Goal: Information Seeking & Learning: Learn about a topic

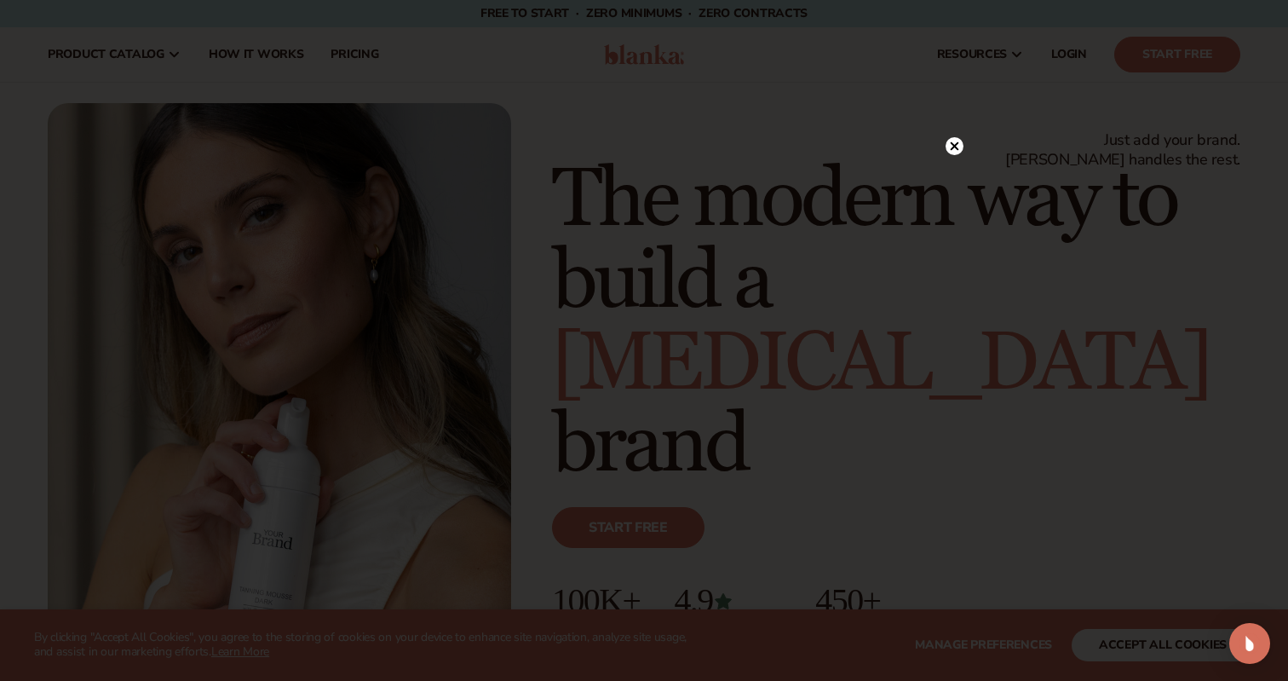
click at [952, 144] on icon at bounding box center [955, 146] width 9 height 9
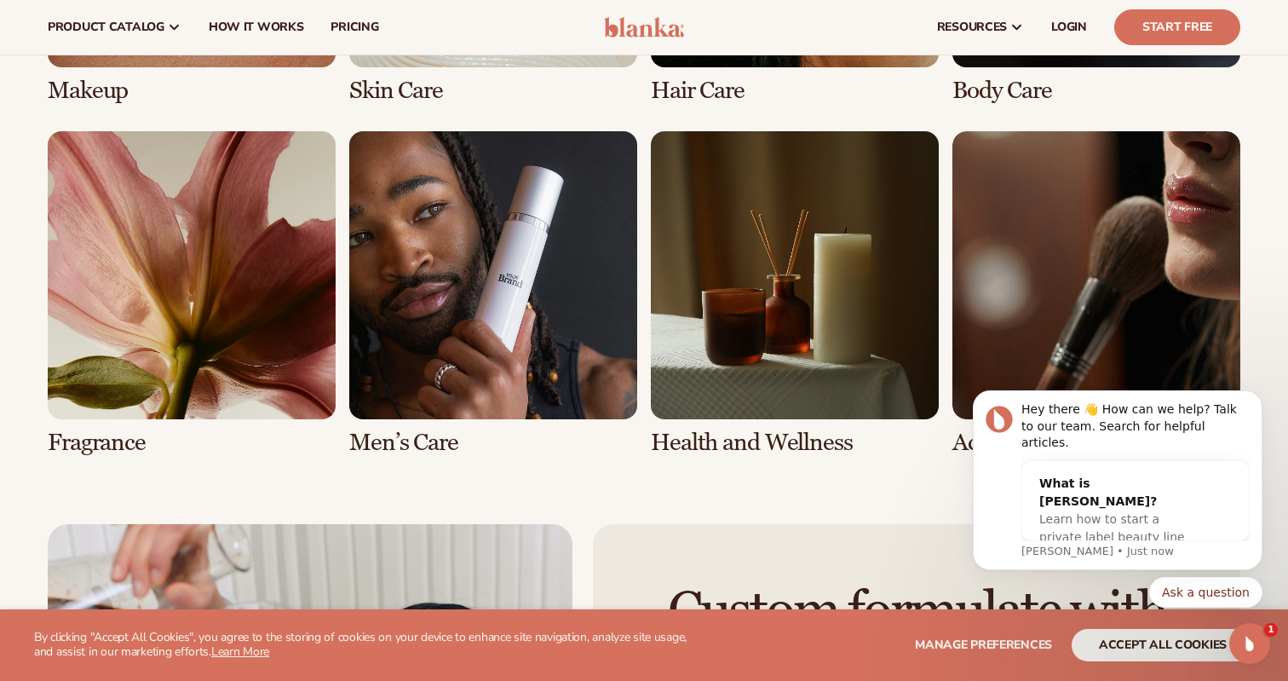
scroll to position [3546, 0]
click at [822, 319] on link "7 / 8" at bounding box center [795, 293] width 288 height 325
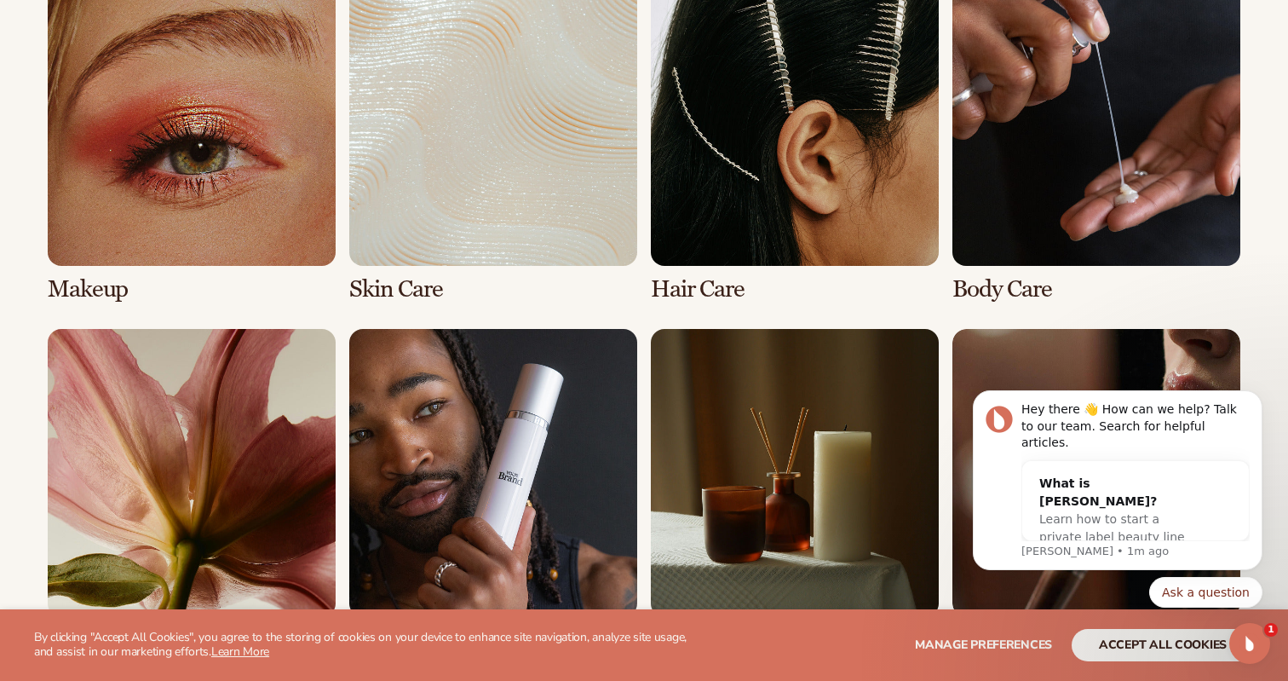
scroll to position [1309, 0]
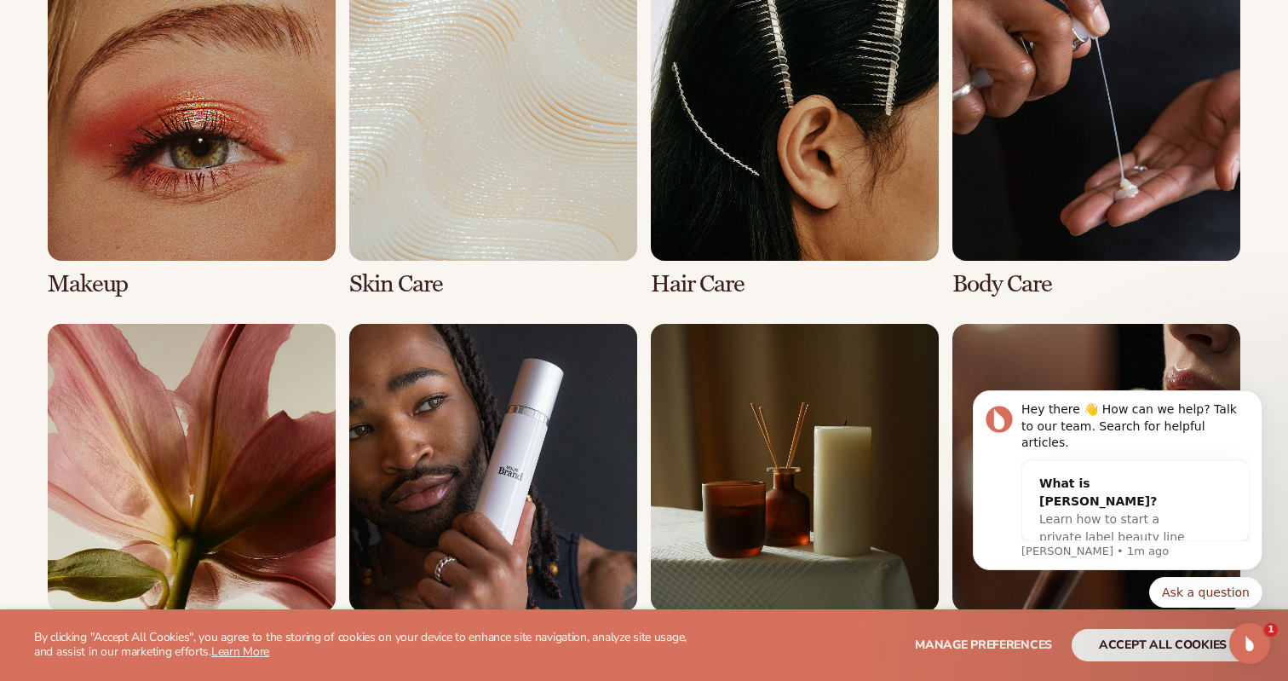
click at [707, 503] on link "7 / 8" at bounding box center [795, 486] width 288 height 325
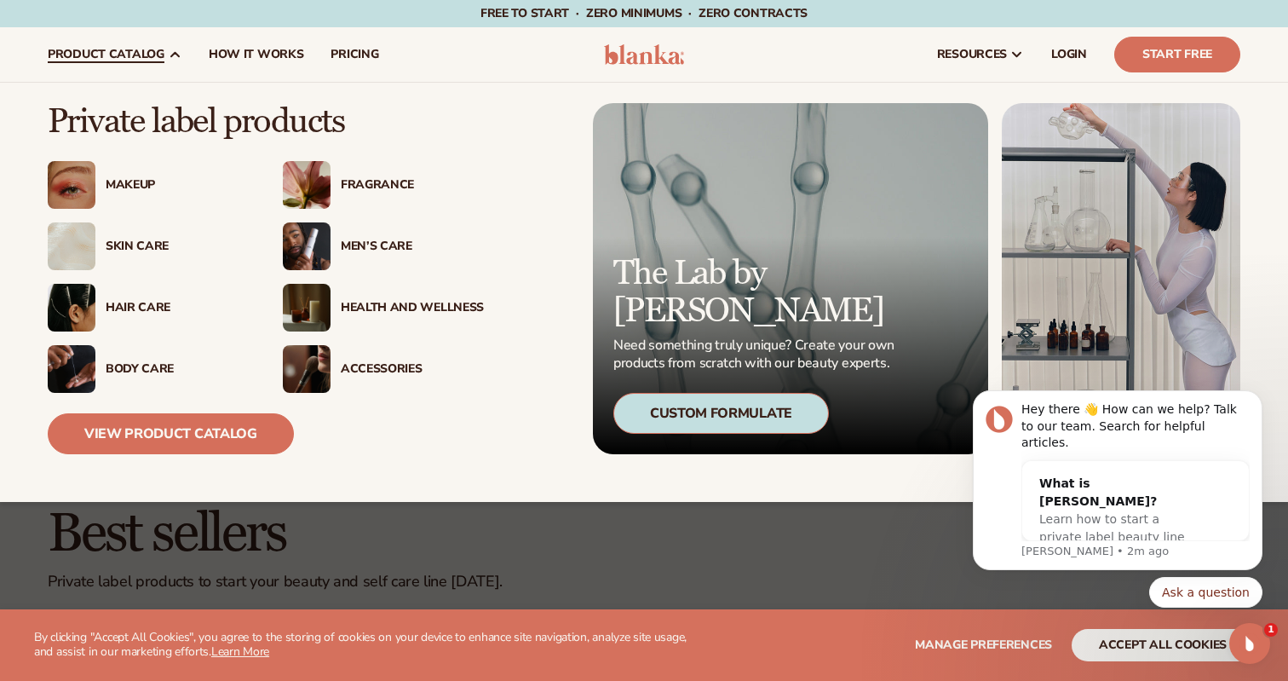
click at [421, 302] on div "Health And Wellness" at bounding box center [412, 308] width 143 height 14
click at [134, 432] on link "View Product Catalog" at bounding box center [171, 433] width 246 height 41
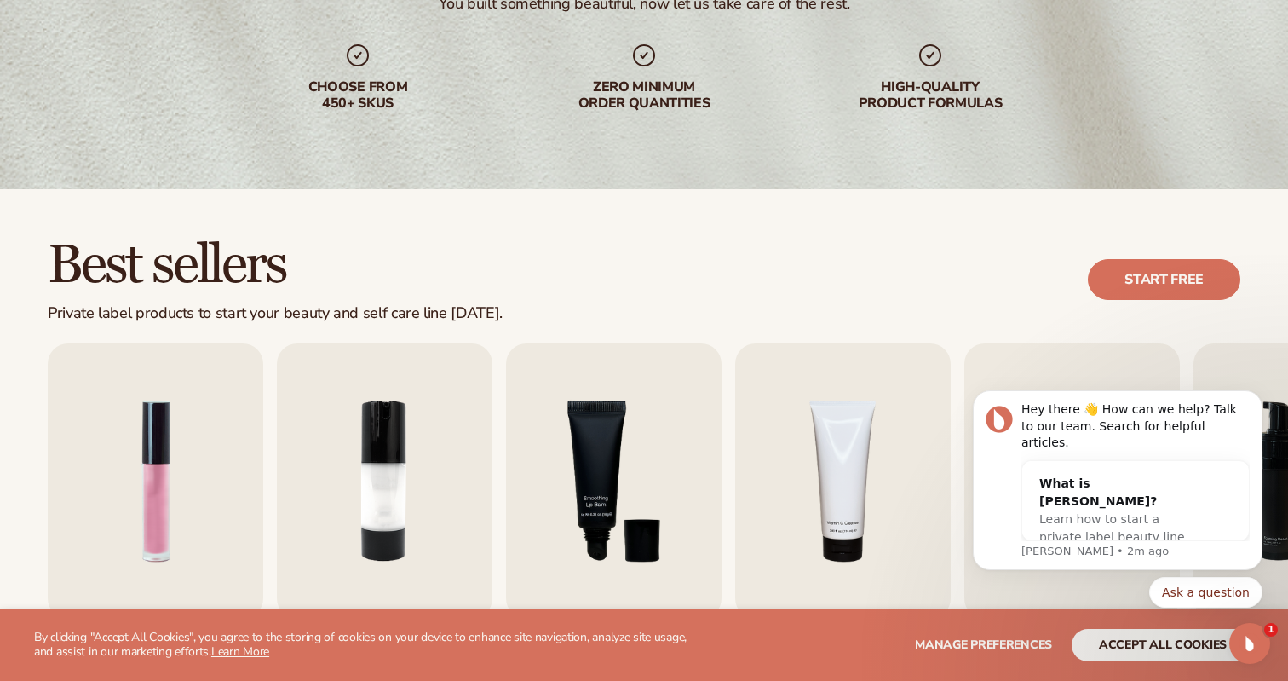
scroll to position [270, 0]
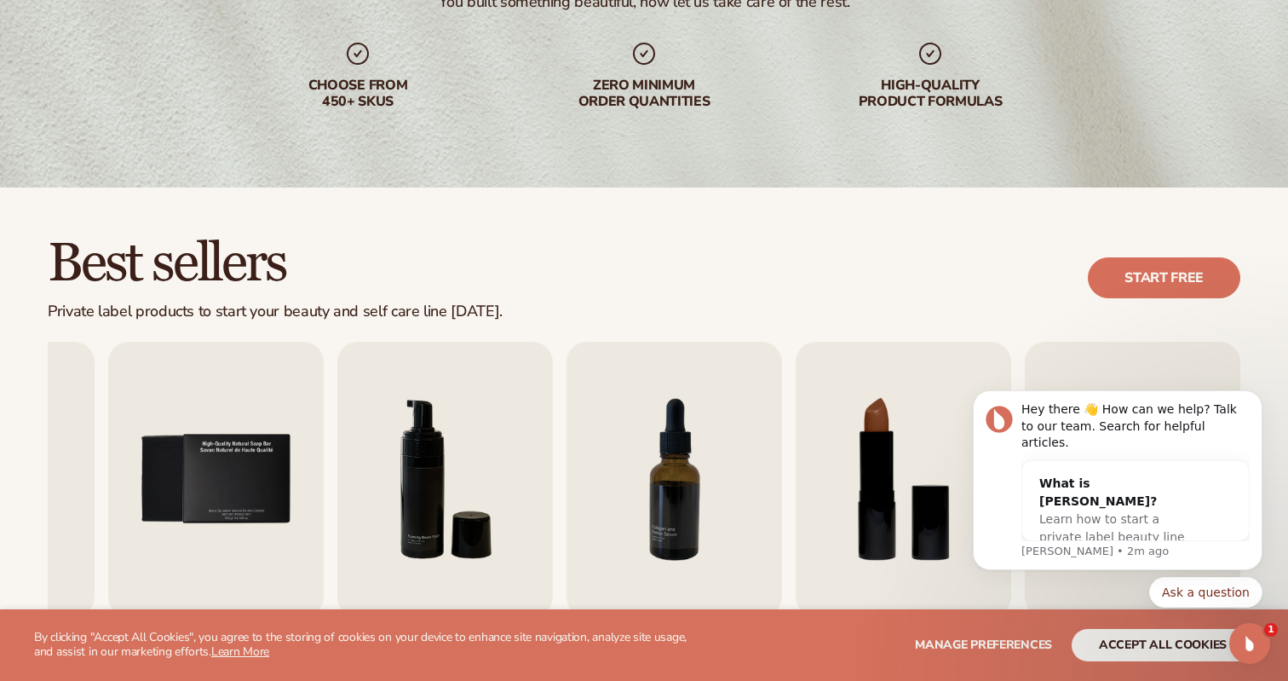
click at [1153, 646] on button "accept all cookies" at bounding box center [1163, 645] width 182 height 32
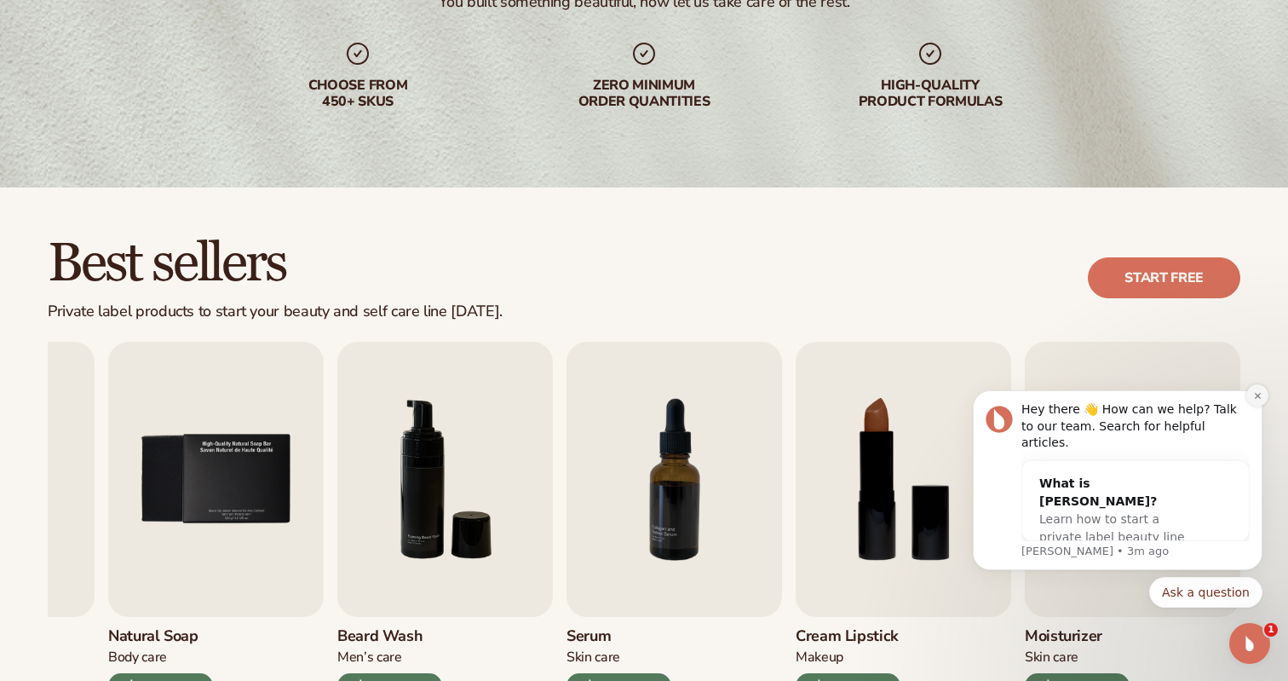
click at [1258, 400] on icon "Dismiss notification" at bounding box center [1257, 395] width 9 height 9
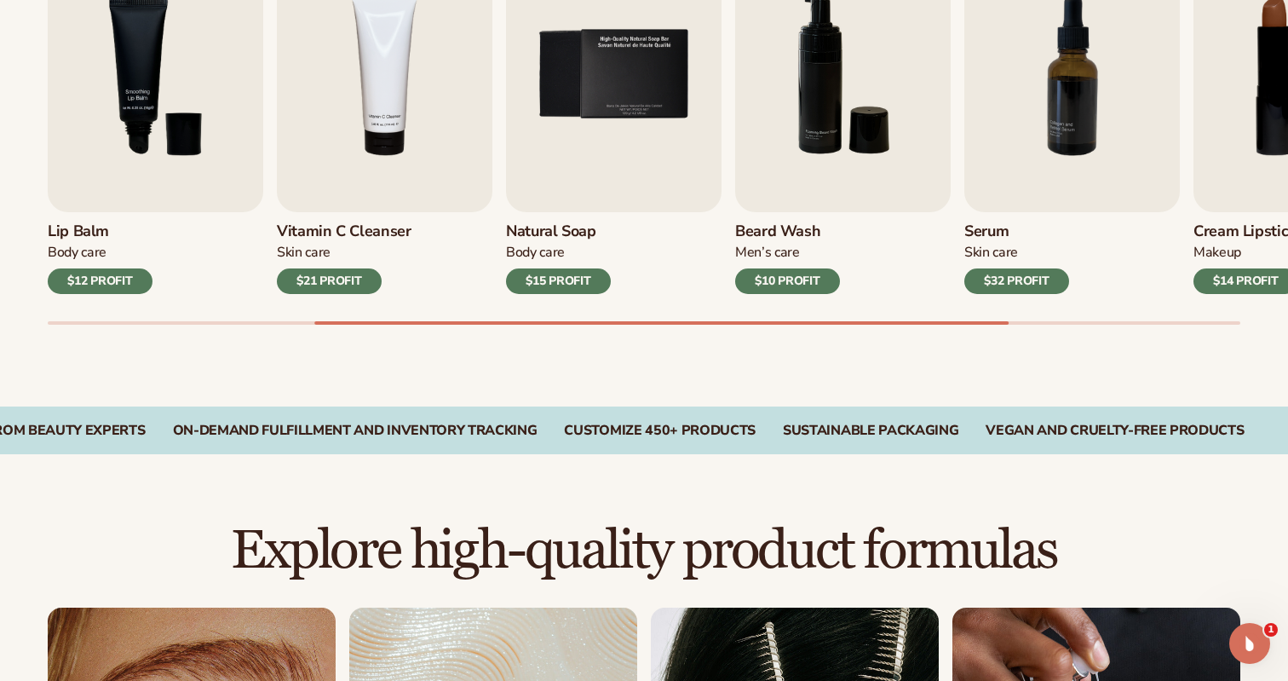
scroll to position [677, 0]
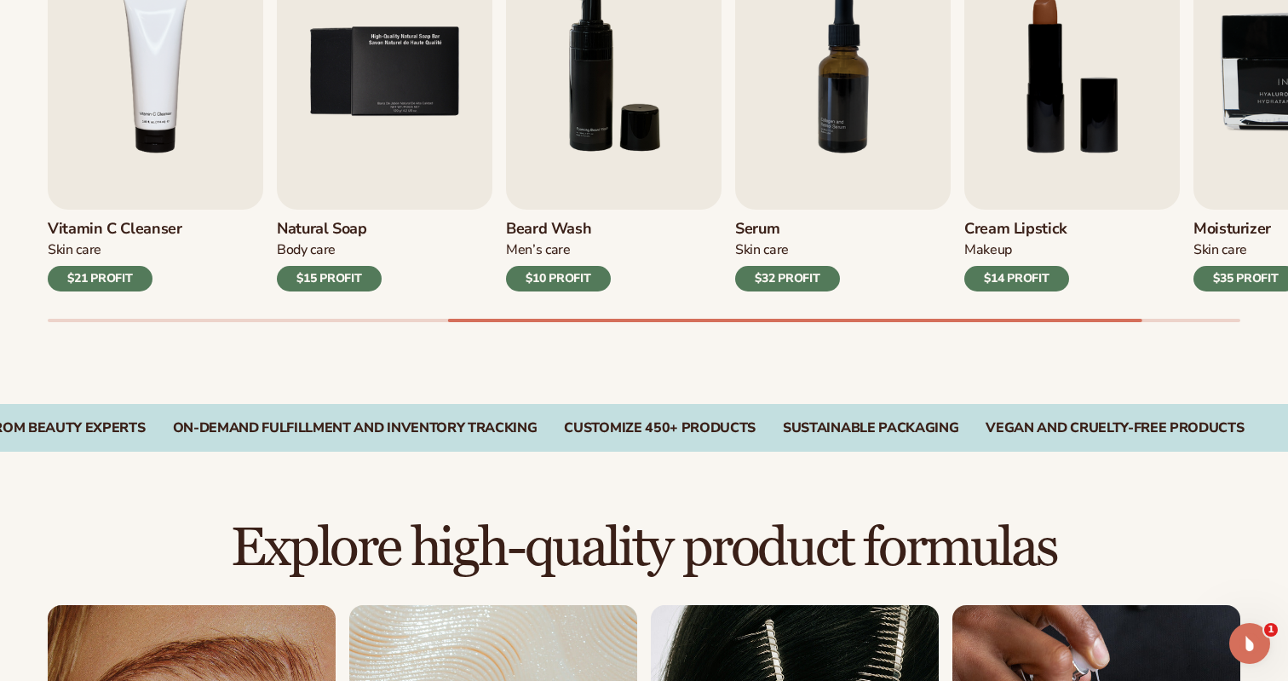
click at [1147, 543] on h2 "Explore high-quality product formulas" at bounding box center [644, 548] width 1193 height 57
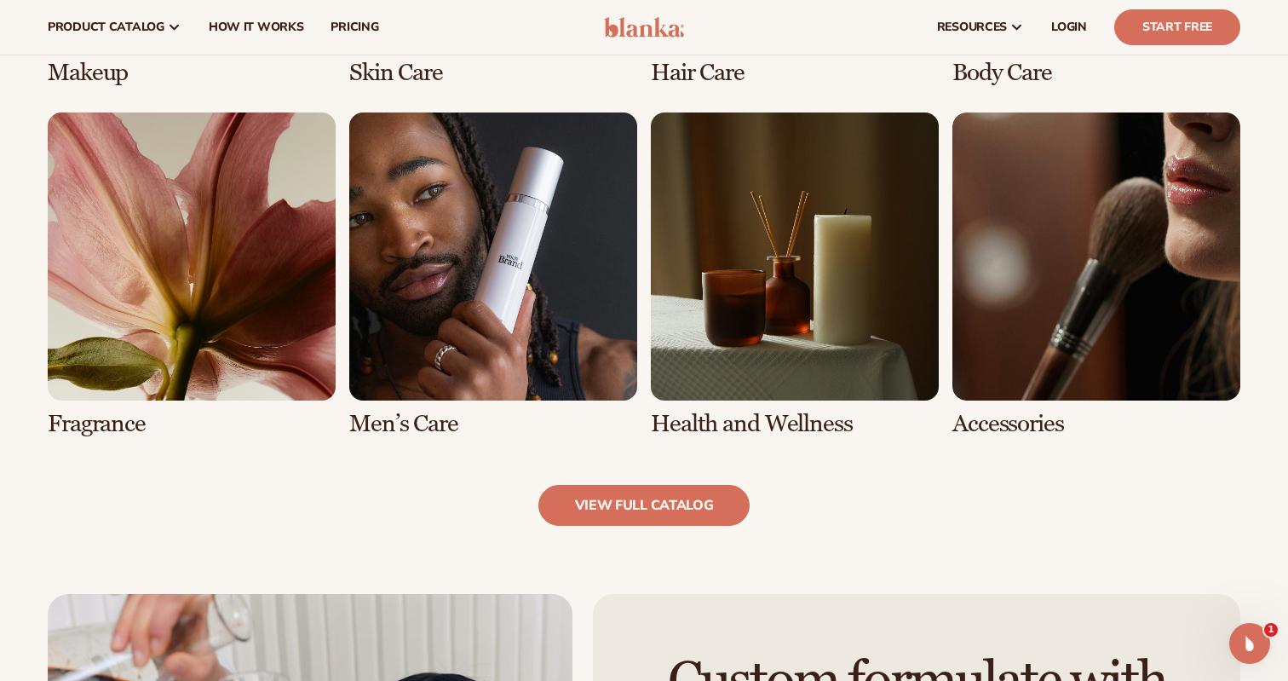
scroll to position [1519, 0]
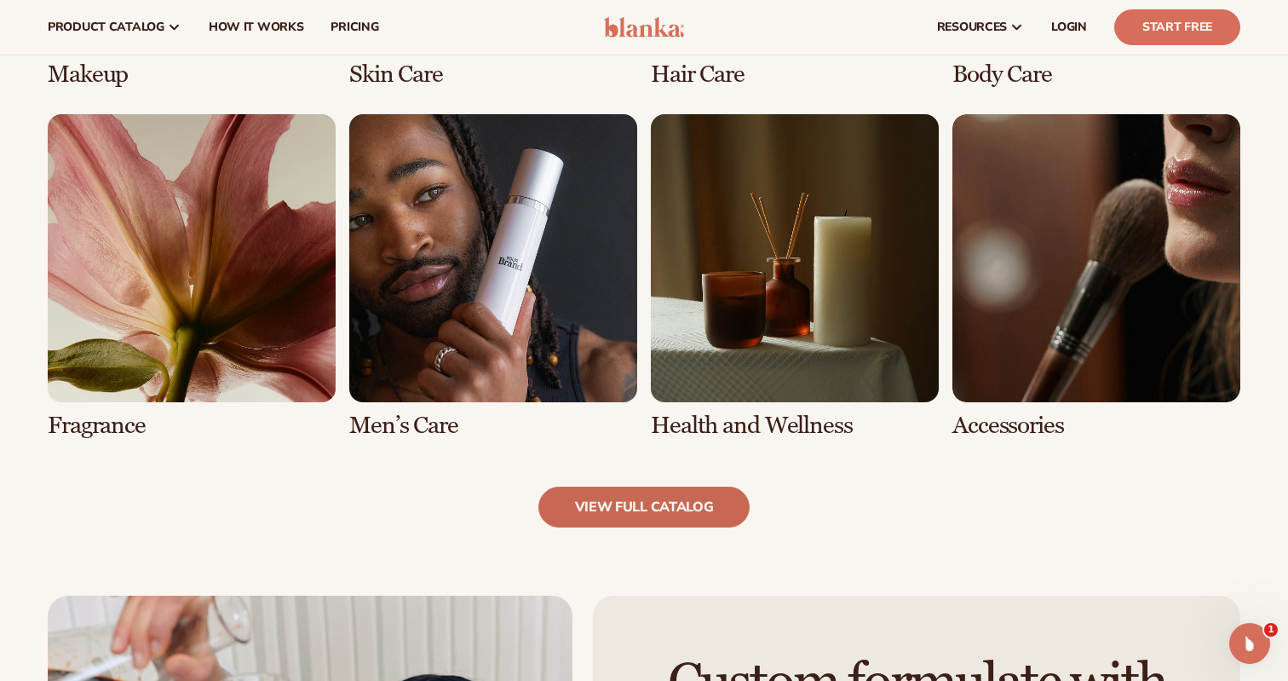
click at [708, 500] on link "view full catalog" at bounding box center [644, 506] width 212 height 41
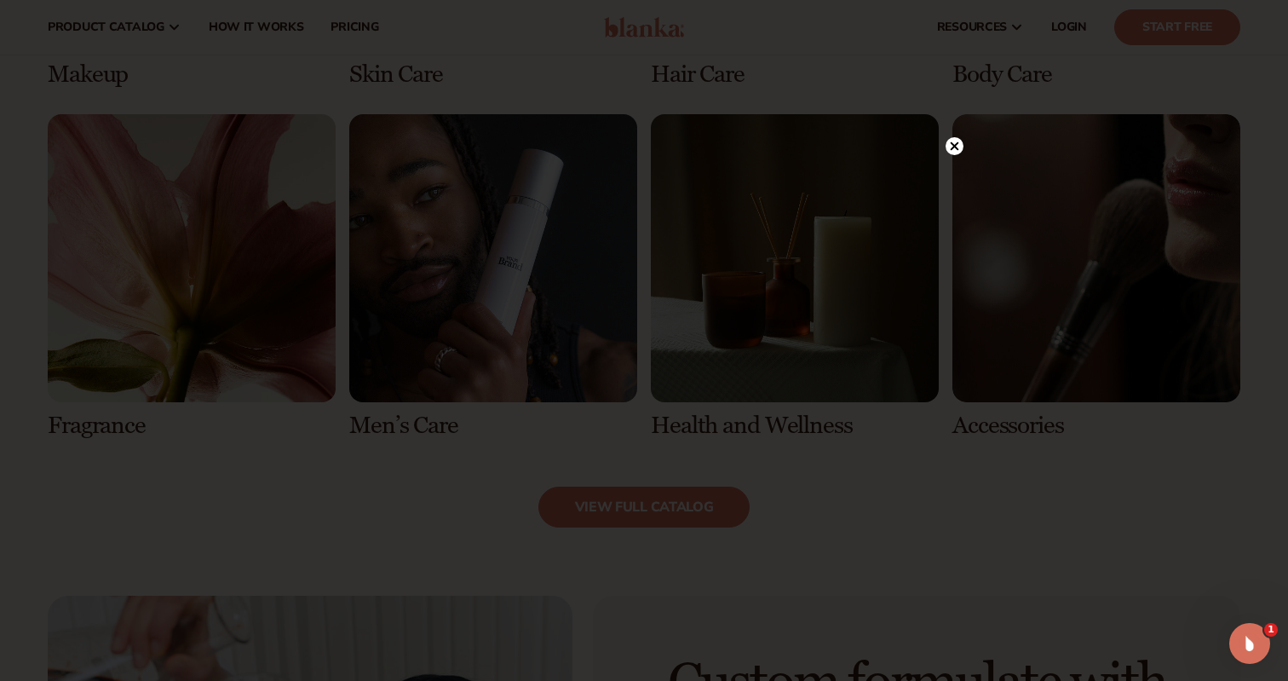
click at [950, 153] on circle at bounding box center [955, 146] width 18 height 18
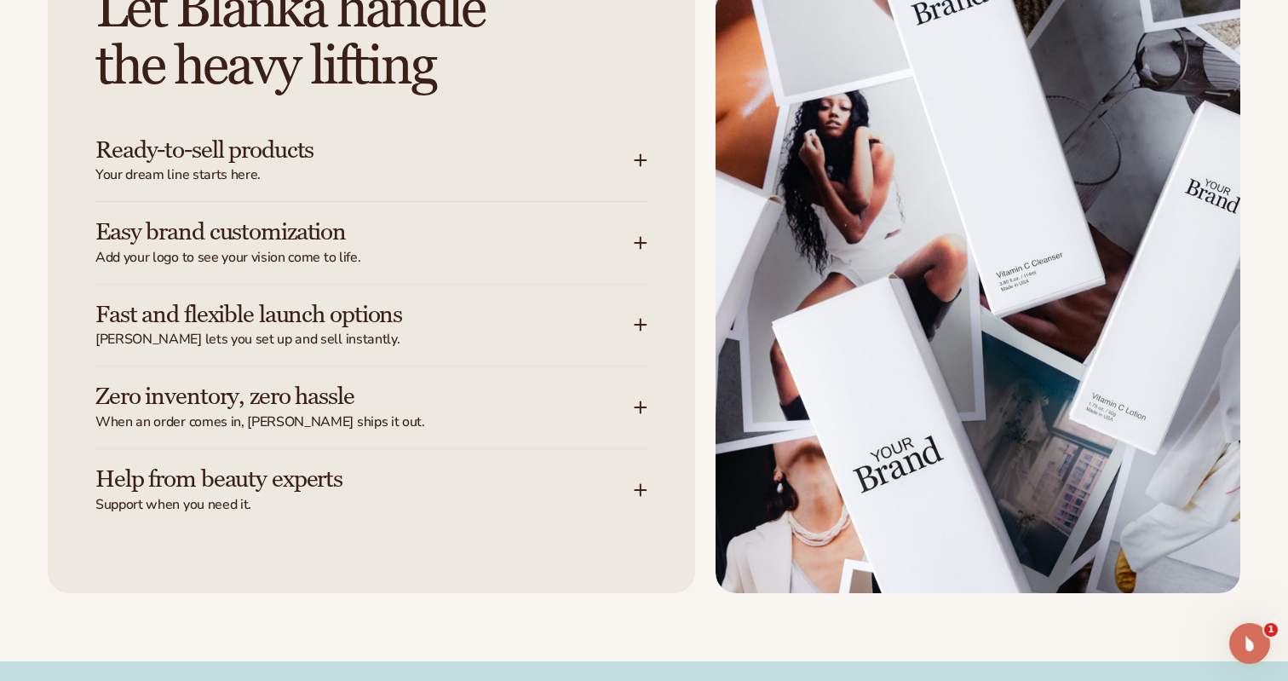
scroll to position [2201, 0]
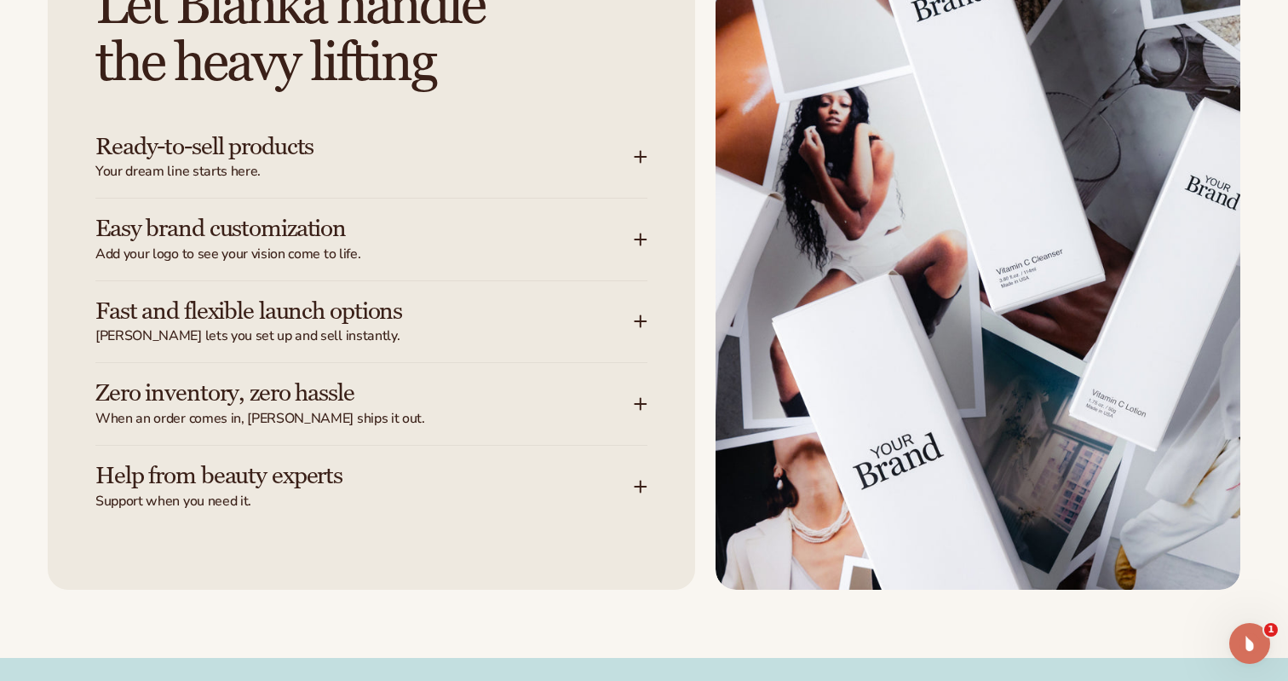
click at [636, 233] on icon at bounding box center [641, 240] width 14 height 14
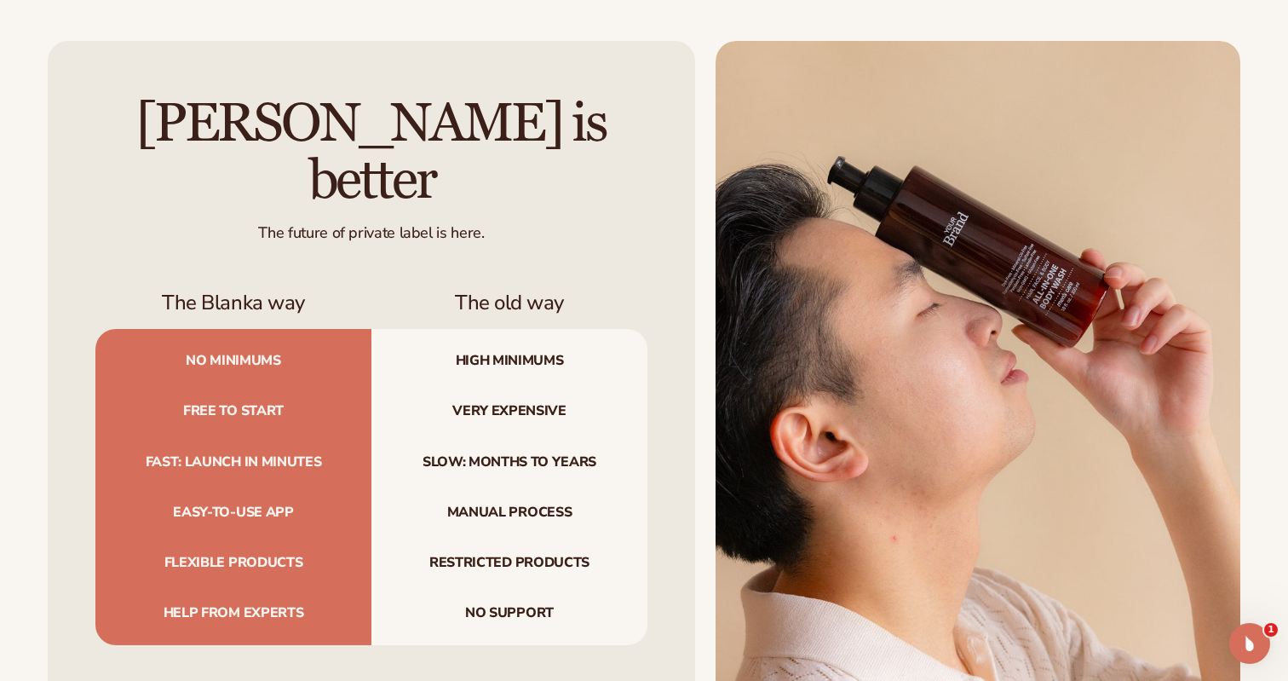
scroll to position [5176, 0]
